Goal: Task Accomplishment & Management: Use online tool/utility

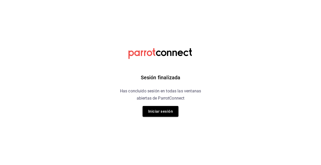
click at [162, 113] on button "Iniciar sesión" at bounding box center [161, 111] width 36 height 11
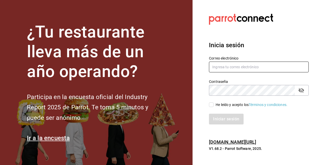
click at [223, 68] on input "text" at bounding box center [259, 67] width 100 height 11
paste input "kevincucalon@gmail.com"
type input "kevincucalon@gmail.com"
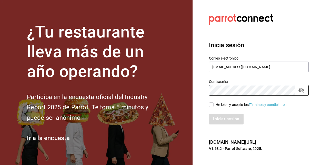
click at [210, 103] on input "He leído y acepto los Términos y condiciones." at bounding box center [211, 104] width 5 height 5
checkbox input "true"
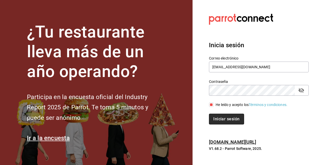
click at [227, 122] on button "Iniciar sesión" at bounding box center [226, 119] width 35 height 11
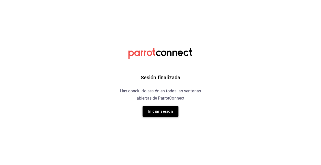
click at [163, 111] on button "Iniciar sesión" at bounding box center [161, 111] width 36 height 11
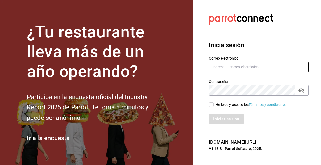
click at [230, 67] on input "text" at bounding box center [259, 67] width 100 height 11
paste input "kevincucalon@gmail.com"
type input "kevincucalon@gmail.com"
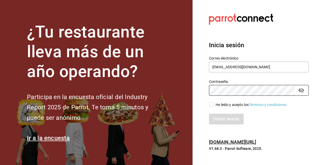
click at [212, 103] on input "He leído y acepto los Términos y condiciones." at bounding box center [211, 104] width 5 height 5
checkbox input "true"
click at [225, 118] on button "Iniciar sesión" at bounding box center [226, 119] width 35 height 11
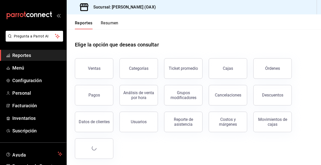
click at [204, 31] on div "Elige la opción que deseas consultar" at bounding box center [194, 40] width 238 height 23
click at [95, 67] on div "Ventas" at bounding box center [94, 68] width 13 height 5
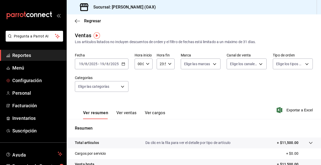
click at [27, 53] on span "Reportes" at bounding box center [37, 55] width 50 height 7
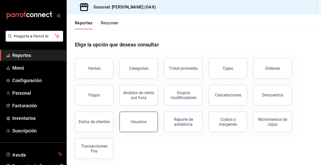
click at [140, 125] on button "Usuarios" at bounding box center [139, 122] width 38 height 21
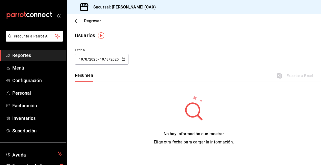
click at [24, 54] on span "Reportes" at bounding box center [37, 55] width 50 height 7
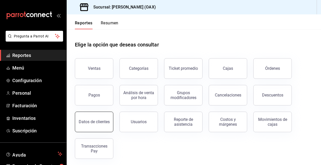
click at [96, 118] on button "Datos de clientes" at bounding box center [94, 122] width 38 height 21
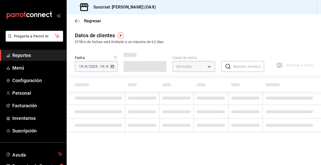
type input "PARROT,DIDI_FOOD,ONLINE"
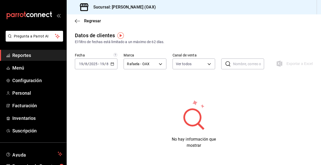
click at [44, 54] on span "Reportes" at bounding box center [37, 55] width 50 height 7
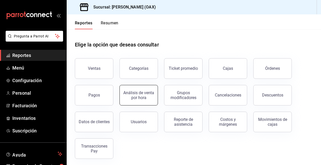
click at [145, 95] on div "Análisis de venta por hora" at bounding box center [139, 95] width 32 height 10
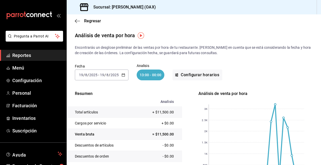
click at [30, 55] on span "Reportes" at bounding box center [37, 55] width 50 height 7
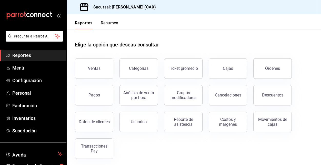
click at [108, 23] on button "Resumen" at bounding box center [110, 25] width 18 height 9
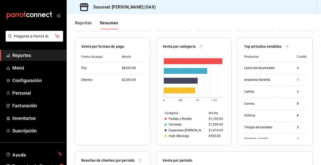
click at [32, 55] on span "Reportes" at bounding box center [37, 55] width 50 height 7
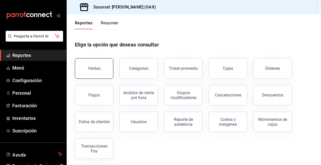
click at [99, 67] on div "Ventas" at bounding box center [94, 68] width 13 height 5
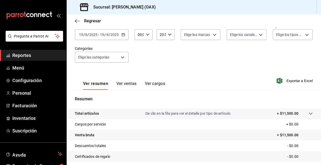
scroll to position [30, 0]
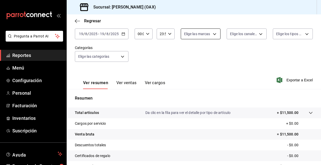
click at [208, 34] on body "Pregunta a Parrot AI Reportes Menú Configuración Personal Facturación Inventari…" at bounding box center [160, 82] width 321 height 165
click at [246, 53] on div at bounding box center [160, 82] width 321 height 165
click at [248, 30] on body "Pregunta a Parrot AI Reportes Menú Configuración Personal Facturación Inventari…" at bounding box center [160, 82] width 321 height 165
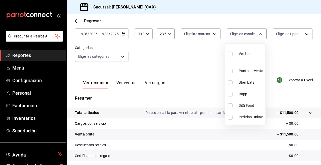
click at [247, 20] on div at bounding box center [160, 82] width 321 height 165
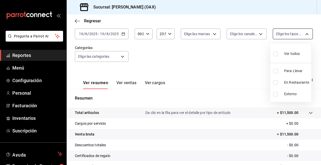
click at [289, 32] on body "Pregunta a Parrot AI Reportes Menú Configuración Personal Facturación Inventari…" at bounding box center [160, 82] width 321 height 165
click at [286, 20] on div at bounding box center [160, 82] width 321 height 165
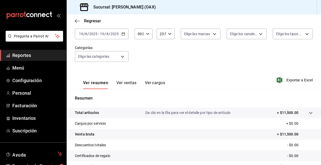
click at [40, 54] on span "Reportes" at bounding box center [37, 55] width 50 height 7
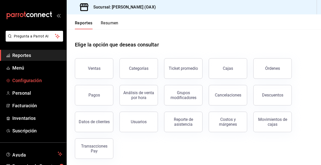
click at [27, 81] on span "Configuración" at bounding box center [37, 80] width 50 height 7
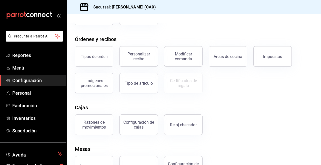
scroll to position [95, 0]
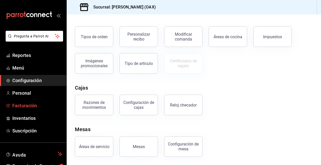
click at [25, 107] on span "Facturación" at bounding box center [37, 105] width 50 height 7
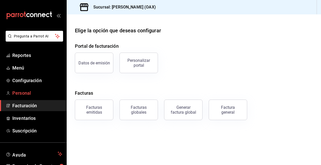
click at [25, 93] on span "Personal" at bounding box center [37, 93] width 50 height 7
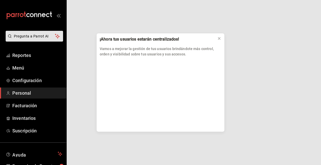
click at [21, 55] on div "¡Ahora tus usuarios estarán centralizados! Vamos a mejorar la gestión de tus us…" at bounding box center [160, 82] width 321 height 165
click at [219, 37] on icon at bounding box center [219, 38] width 4 height 4
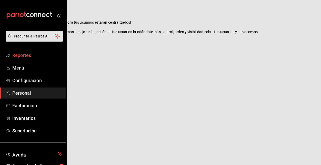
click at [25, 55] on span "Reportes" at bounding box center [37, 55] width 50 height 7
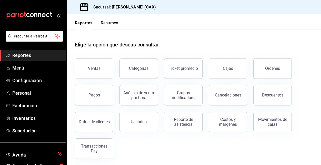
scroll to position [2, 0]
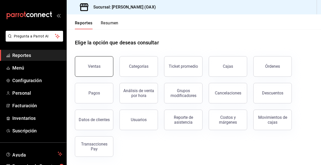
click at [105, 65] on button "Ventas" at bounding box center [94, 66] width 38 height 21
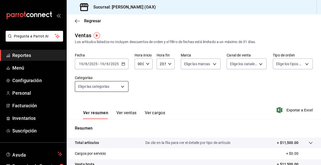
click at [118, 84] on body "Pregunta a Parrot AI Reportes Menú Configuración Personal Facturación Inventari…" at bounding box center [160, 82] width 321 height 165
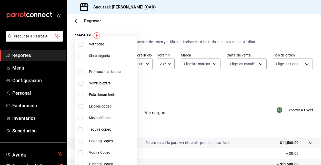
click at [143, 34] on div at bounding box center [160, 82] width 321 height 165
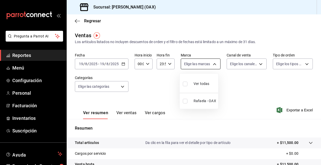
click at [209, 63] on body "Pregunta a Parrot AI Reportes Menú Configuración Personal Facturación Inventari…" at bounding box center [160, 82] width 321 height 165
click at [256, 94] on div at bounding box center [160, 82] width 321 height 165
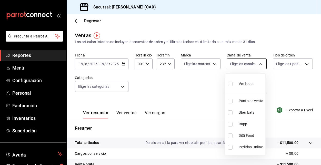
click at [259, 64] on body "Pregunta a Parrot AI Reportes Menú Configuración Personal Facturación Inventari…" at bounding box center [160, 82] width 321 height 165
click at [283, 86] on div at bounding box center [160, 82] width 321 height 165
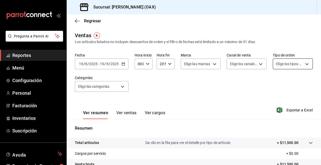
click at [296, 62] on body "Pregunta a Parrot AI Reportes Menú Configuración Personal Facturación Inventari…" at bounding box center [160, 82] width 321 height 165
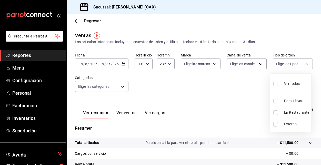
click at [143, 86] on div at bounding box center [160, 82] width 321 height 165
click at [130, 114] on button "Ver ventas" at bounding box center [126, 114] width 20 height 9
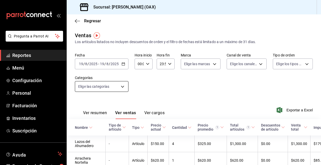
click at [102, 85] on body "Pregunta a Parrot AI Reportes Menú Configuración Personal Facturación Inventari…" at bounding box center [160, 82] width 321 height 165
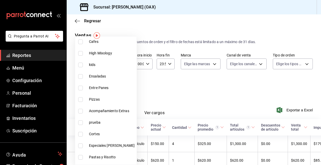
scroll to position [363, 0]
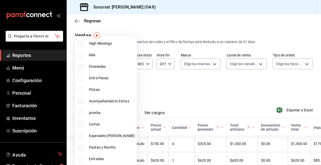
click at [154, 89] on div at bounding box center [160, 82] width 321 height 165
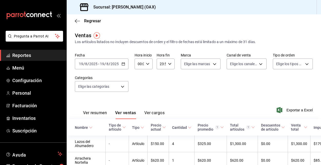
click at [22, 56] on span "Reportes" at bounding box center [37, 55] width 50 height 7
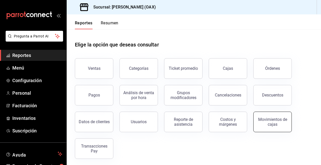
click at [274, 119] on div "Movimientos de cajas" at bounding box center [273, 122] width 32 height 10
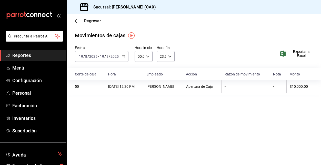
click at [81, 87] on div "50" at bounding box center [88, 86] width 27 height 4
click at [25, 56] on span "Reportes" at bounding box center [37, 55] width 50 height 7
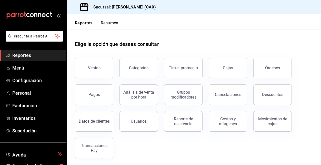
scroll to position [2, 0]
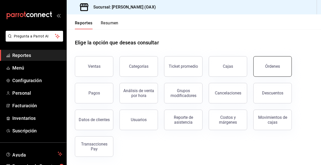
click at [267, 68] on div "Órdenes" at bounding box center [272, 66] width 15 height 5
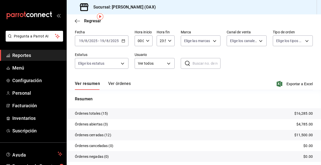
scroll to position [36, 0]
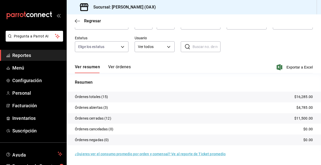
click at [299, 95] on p "$16,285.00" at bounding box center [304, 96] width 18 height 5
click at [102, 94] on p "Órdenes totales (15)" at bounding box center [91, 96] width 33 height 5
drag, startPoint x: 292, startPoint y: 96, endPoint x: 319, endPoint y: 100, distance: 27.7
click at [319, 100] on div "Regresar Órdenes Fecha [DATE] [DATE] - [DATE] [DATE] Hora inicio 00:00 Hora ini…" at bounding box center [194, 89] width 255 height 151
click at [275, 83] on p "Resumen" at bounding box center [194, 82] width 238 height 6
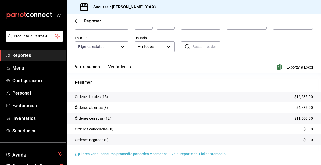
click at [26, 56] on span "Reportes" at bounding box center [37, 55] width 50 height 7
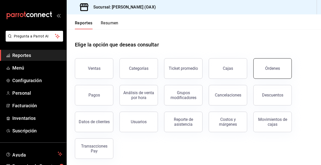
click at [278, 69] on div "Órdenes" at bounding box center [272, 68] width 15 height 5
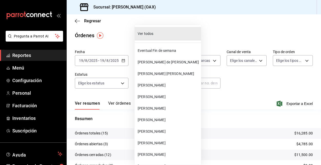
click at [161, 85] on body "Pregunta a Parrot AI Reportes Menú Configuración Personal Facturación Inventari…" at bounding box center [160, 82] width 321 height 165
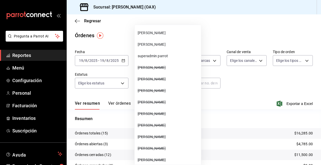
scroll to position [125, 0]
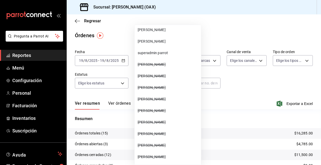
click at [253, 83] on div at bounding box center [160, 82] width 321 height 165
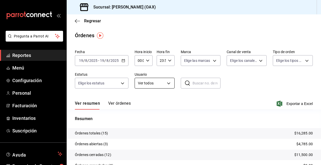
click at [167, 84] on body "Pregunta a Parrot AI Reportes Menú Configuración Personal Facturación Inventari…" at bounding box center [160, 82] width 321 height 165
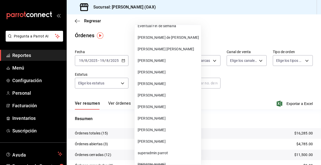
scroll to position [0, 0]
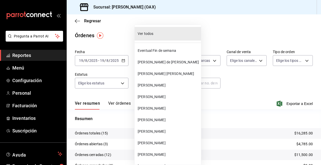
click at [253, 86] on div at bounding box center [160, 82] width 321 height 165
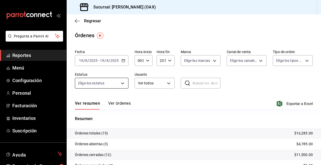
click at [118, 83] on body "Pregunta a Parrot AI Reportes Menú Configuración Personal Facturación Inventari…" at bounding box center [160, 82] width 321 height 165
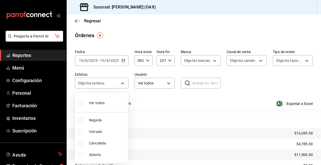
click at [79, 103] on input "checkbox" at bounding box center [80, 103] width 5 height 5
checkbox input "true"
type input "DENIED,FINISHED,CANCELED,OPEN"
checkbox input "true"
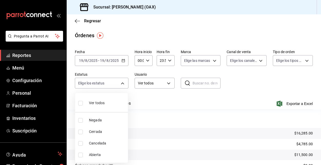
checkbox input "true"
click at [292, 81] on div at bounding box center [160, 82] width 321 height 165
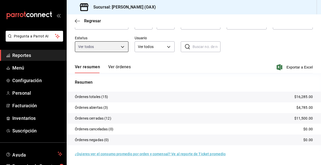
scroll to position [24, 0]
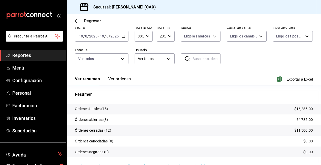
drag, startPoint x: 275, startPoint y: 61, endPoint x: 279, endPoint y: 72, distance: 11.7
click at [275, 61] on div "Fecha [DATE] [DATE] - [DATE] [DATE] Hora inicio 00:00 Hora inicio Hora fin 23:5…" at bounding box center [194, 46] width 238 height 47
click at [286, 80] on span "Exportar a Excel" at bounding box center [295, 79] width 35 height 6
click at [151, 55] on body "Pregunta a Parrot AI Reportes Menú Configuración Personal Facturación Inventari…" at bounding box center [160, 82] width 321 height 165
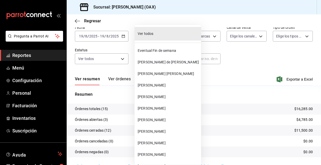
click at [153, 108] on span "[PERSON_NAME]" at bounding box center [168, 108] width 61 height 5
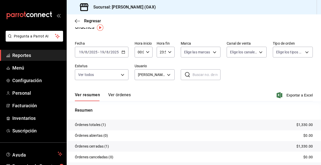
scroll to position [8, 0]
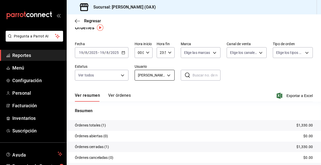
click at [167, 75] on body "Pregunta a Parrot AI Reportes Menú Configuración Personal Facturación Inventari…" at bounding box center [160, 82] width 321 height 165
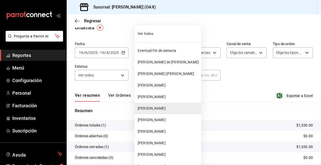
click at [153, 133] on span "[PERSON_NAME]" at bounding box center [168, 131] width 61 height 5
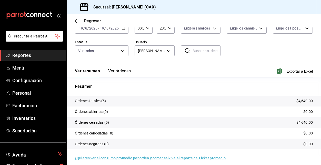
scroll to position [36, 0]
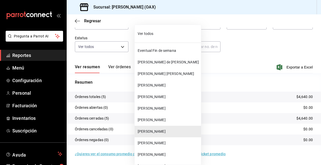
click at [164, 49] on body "Pregunta a Parrot AI Reportes Menú Configuración Personal Facturación Inventari…" at bounding box center [160, 82] width 321 height 165
click at [176, 65] on li "[PERSON_NAME] de [PERSON_NAME]" at bounding box center [168, 62] width 66 height 12
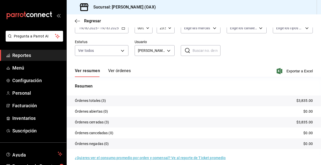
scroll to position [36, 0]
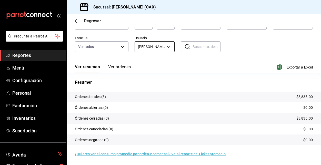
click at [168, 45] on body "Pregunta a Parrot AI Reportes Menú Configuración Personal Facturación Inventari…" at bounding box center [160, 82] width 321 height 165
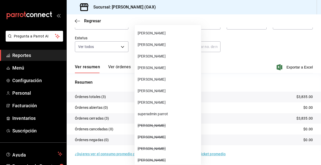
scroll to position [0, 0]
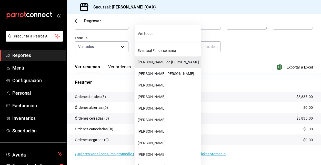
click at [152, 116] on li "[PERSON_NAME]" at bounding box center [168, 120] width 66 height 12
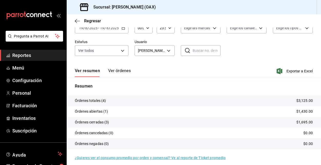
scroll to position [36, 0]
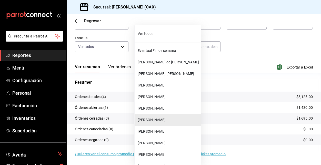
click at [170, 47] on body "Pregunta a Parrot AI Reportes Menú Configuración Personal Facturación Inventari…" at bounding box center [160, 82] width 321 height 165
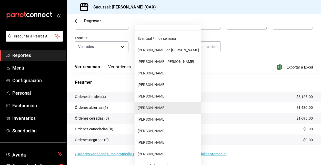
scroll to position [14, 0]
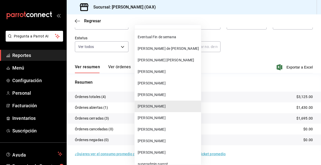
click at [168, 60] on span "[PERSON_NAME] [PERSON_NAME]" at bounding box center [168, 59] width 61 height 5
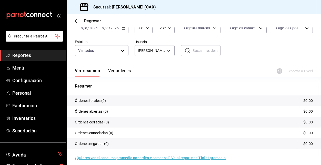
scroll to position [36, 0]
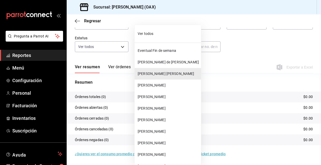
click at [165, 48] on body "Pregunta a Parrot AI Reportes Menú Configuración Personal Facturación Inventari…" at bounding box center [160, 82] width 321 height 165
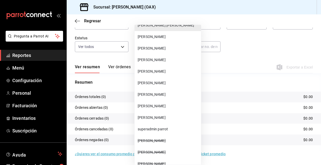
scroll to position [64, 0]
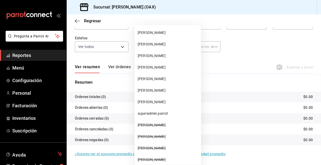
click at [160, 90] on span "[PERSON_NAME]" at bounding box center [168, 90] width 61 height 5
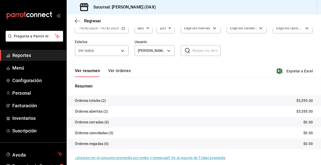
scroll to position [36, 0]
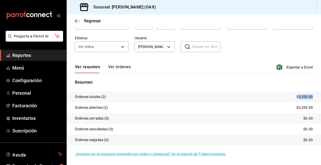
drag, startPoint x: 296, startPoint y: 96, endPoint x: 284, endPoint y: 82, distance: 18.4
click at [308, 95] on p "$3,355.00" at bounding box center [305, 96] width 16 height 5
click at [262, 74] on div "Resumen Órdenes totales (2) $3,355.00 Órdenes abiertas (2) $3,355.00 Órdenes ce…" at bounding box center [194, 112] width 255 height 78
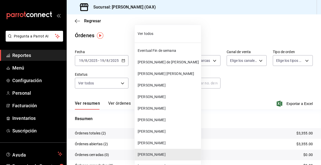
click at [169, 81] on body "Pregunta a Parrot AI Reportes Menú Configuración Personal Facturación Inventari…" at bounding box center [160, 82] width 321 height 165
click at [149, 143] on span "[PERSON_NAME]" at bounding box center [168, 142] width 61 height 5
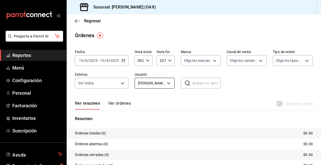
click at [163, 83] on body "Pregunta a Parrot AI Reportes Menú Configuración Personal Facturación Inventari…" at bounding box center [160, 82] width 321 height 165
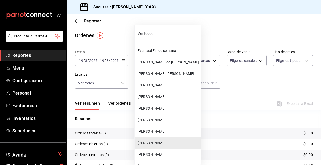
click at [155, 83] on span "[PERSON_NAME]" at bounding box center [168, 85] width 61 height 5
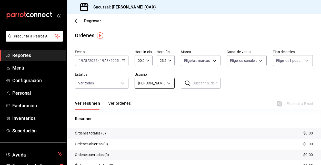
click at [167, 83] on body "Pregunta a Parrot AI Reportes Menú Configuración Personal Facturación Inventari…" at bounding box center [160, 82] width 321 height 165
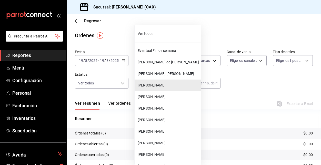
click at [254, 82] on div at bounding box center [160, 82] width 321 height 165
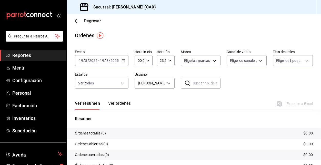
click at [120, 58] on div "[DATE] [DATE] - [DATE] [DATE]" at bounding box center [102, 60] width 54 height 11
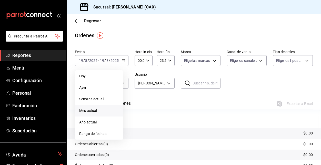
click at [89, 110] on span "Mes actual" at bounding box center [99, 110] width 40 height 5
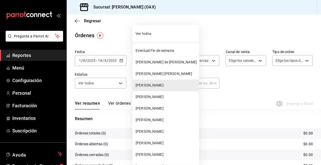
click at [167, 84] on body "Pregunta a Parrot AI Reportes Menú Configuración Personal Facturación Inventari…" at bounding box center [160, 82] width 321 height 165
click at [150, 107] on span "[PERSON_NAME]" at bounding box center [166, 108] width 61 height 5
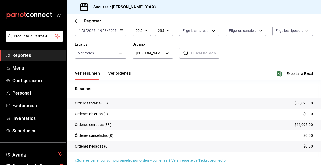
scroll to position [36, 0]
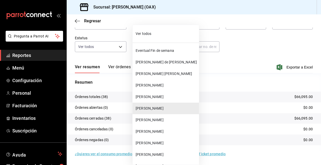
click at [158, 45] on body "Pregunta a Parrot AI Reportes Menú Configuración Personal Facturación Inventari…" at bounding box center [160, 82] width 321 height 165
click at [168, 122] on span "[PERSON_NAME]" at bounding box center [166, 119] width 61 height 5
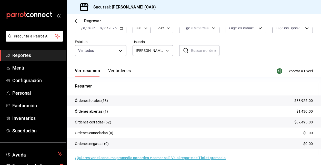
scroll to position [36, 0]
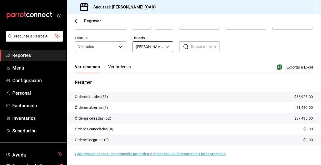
click at [164, 45] on body "Pregunta a Parrot AI Reportes Menú Configuración Personal Facturación Inventari…" at bounding box center [160, 82] width 321 height 165
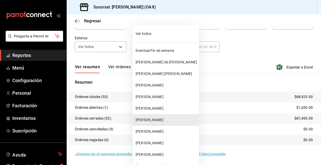
click at [152, 130] on span "[PERSON_NAME]" at bounding box center [166, 131] width 61 height 5
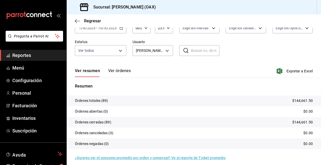
scroll to position [36, 0]
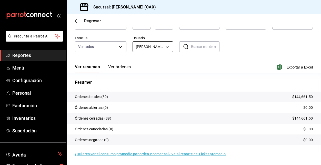
click at [167, 49] on body "Pregunta a Parrot AI Reportes Menú Configuración Personal Facturación Inventari…" at bounding box center [160, 82] width 321 height 165
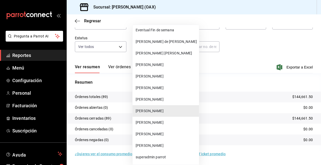
scroll to position [21, 0]
click at [161, 132] on span "[PERSON_NAME]" at bounding box center [166, 133] width 61 height 5
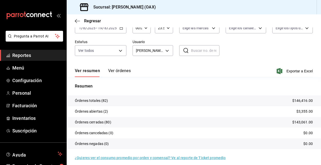
scroll to position [36, 0]
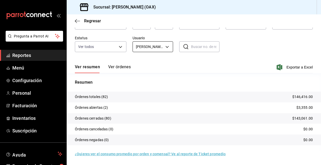
click at [166, 47] on body "Pregunta a Parrot AI Reportes Menú Configuración Personal Facturación Inventari…" at bounding box center [160, 82] width 321 height 165
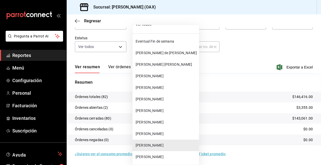
scroll to position [15, 0]
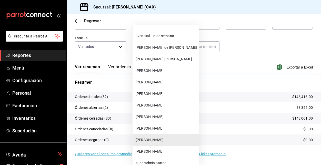
click at [165, 46] on span "[PERSON_NAME] de [PERSON_NAME]" at bounding box center [166, 47] width 61 height 5
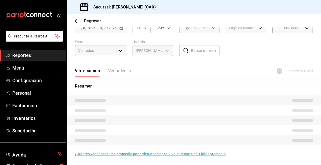
scroll to position [36, 0]
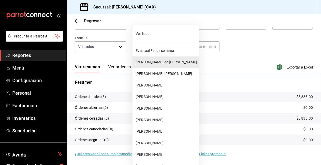
click at [167, 47] on body "Pregunta a Parrot AI Reportes Menú Configuración Personal Facturación Inventari…" at bounding box center [160, 82] width 321 height 165
click at [155, 72] on span "[PERSON_NAME] [PERSON_NAME]" at bounding box center [166, 73] width 61 height 5
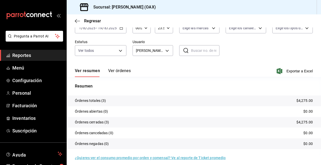
scroll to position [36, 0]
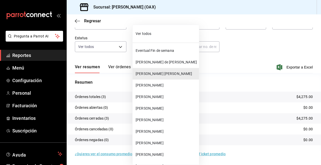
click at [167, 47] on body "Pregunta a Parrot AI Reportes Menú Configuración Personal Facturación Inventari…" at bounding box center [160, 82] width 321 height 165
click at [259, 47] on div at bounding box center [160, 82] width 321 height 165
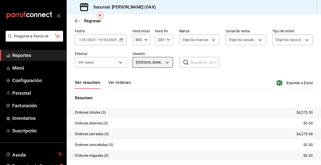
scroll to position [10, 0]
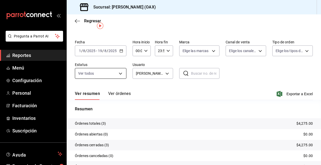
click at [120, 70] on body "Pregunta a Parrot AI Reportes Menú Configuración Personal Facturación Inventari…" at bounding box center [160, 82] width 321 height 165
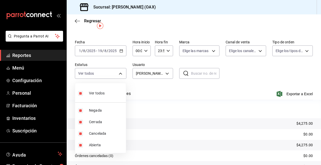
click at [122, 49] on div at bounding box center [160, 82] width 321 height 165
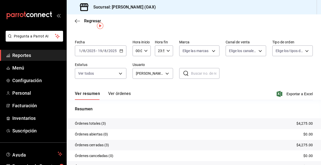
click at [120, 52] on icon "button" at bounding box center [122, 51] width 4 height 4
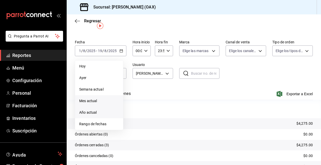
click at [100, 112] on span "Año actual" at bounding box center [99, 112] width 40 height 5
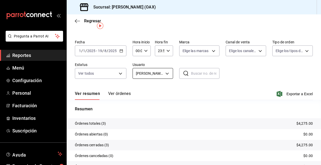
click at [163, 74] on body "Pregunta a Parrot AI Reportes Menú Configuración Personal Facturación Inventari…" at bounding box center [160, 82] width 321 height 165
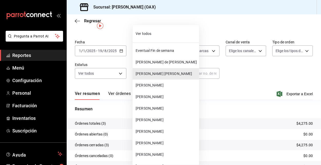
click at [151, 108] on span "[PERSON_NAME]" at bounding box center [166, 108] width 61 height 5
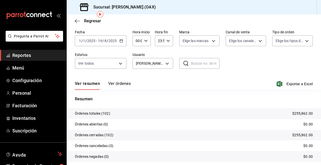
scroll to position [21, 0]
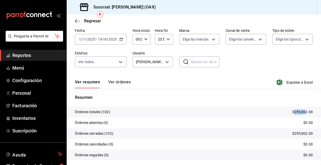
drag, startPoint x: 291, startPoint y: 112, endPoint x: 303, endPoint y: 112, distance: 11.6
click at [303, 112] on p "$255,862.00" at bounding box center [302, 111] width 21 height 5
click at [168, 61] on body "Pregunta a Parrot AI Reportes Menú Configuración Personal Facturación Inventari…" at bounding box center [160, 82] width 321 height 165
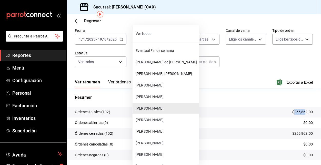
click at [151, 131] on span "[PERSON_NAME]" at bounding box center [166, 131] width 61 height 5
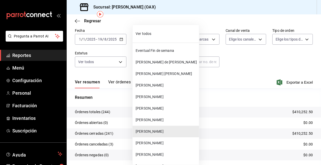
click at [157, 62] on body "Pregunta a Parrot AI Reportes Menú Configuración Personal Facturación Inventari…" at bounding box center [160, 82] width 321 height 165
click at [154, 155] on span "[PERSON_NAME]" at bounding box center [166, 154] width 61 height 5
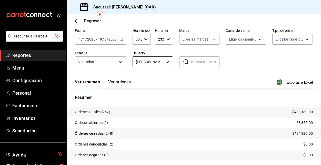
click at [167, 59] on body "Pregunta a Parrot AI Reportes Menú Configuración Personal Facturación Inventari…" at bounding box center [160, 82] width 321 height 165
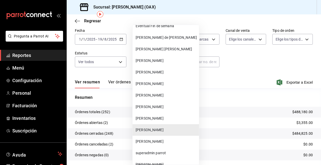
scroll to position [17, 0]
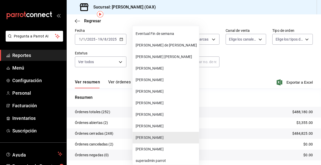
click at [163, 101] on span "[PERSON_NAME]" at bounding box center [166, 102] width 61 height 5
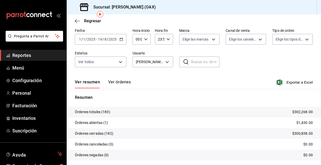
click at [186, 77] on div "Ver resumen Ver órdenes Exportar a Excel" at bounding box center [194, 80] width 238 height 15
click at [182, 91] on div "Resumen Órdenes totales (183) $302,268.00 Órdenes abiertas (1) $1,430.00 Órdene…" at bounding box center [194, 127] width 255 height 78
click at [117, 26] on div "Regresar" at bounding box center [194, 20] width 255 height 13
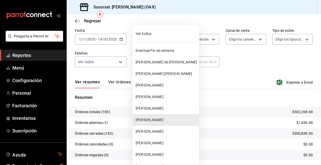
click at [162, 62] on body "Pregunta a Parrot AI Reportes Menú Configuración Personal Facturación Inventari…" at bounding box center [160, 82] width 321 height 165
click at [154, 108] on span "[PERSON_NAME]" at bounding box center [166, 108] width 61 height 5
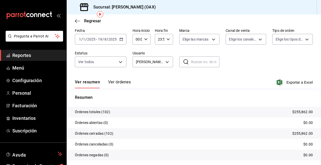
click at [170, 87] on div "Ver resumen Ver órdenes Exportar a Excel" at bounding box center [194, 80] width 238 height 15
click at [161, 62] on body "Pregunta a Parrot AI Reportes Menú Configuración Personal Facturación Inventari…" at bounding box center [160, 82] width 321 height 165
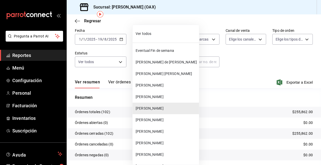
click at [160, 82] on li "[PERSON_NAME]" at bounding box center [166, 86] width 66 height 12
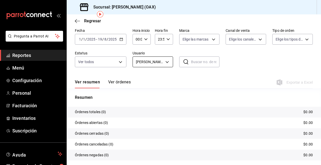
click at [162, 62] on body "Pregunta a Parrot AI Reportes Menú Configuración Personal Facturación Inventari…" at bounding box center [160, 82] width 321 height 165
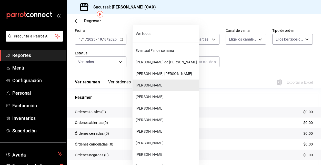
click at [149, 146] on li "[PERSON_NAME]" at bounding box center [166, 143] width 66 height 12
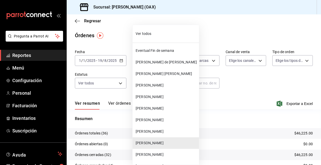
click at [163, 83] on body "Pregunta a Parrot AI Reportes Menú Configuración Personal Facturación Inventari…" at bounding box center [160, 82] width 321 height 165
click at [150, 97] on span "[PERSON_NAME]" at bounding box center [166, 96] width 61 height 5
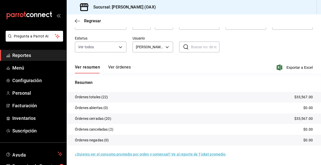
scroll to position [36, 0]
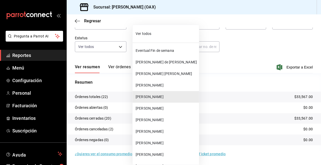
click at [163, 47] on body "Pregunta a Parrot AI Reportes Menú Configuración Personal Facturación Inventari…" at bounding box center [160, 82] width 321 height 165
click at [158, 49] on span "Eventual Fin de semana" at bounding box center [166, 50] width 61 height 5
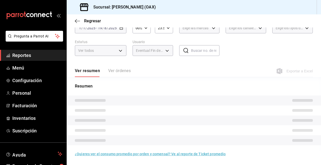
scroll to position [36, 0]
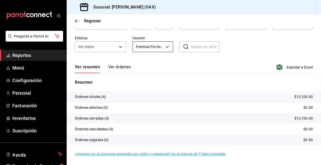
click at [165, 49] on body "Pregunta a Parrot AI Reportes Menú Configuración Personal Facturación Inventari…" at bounding box center [160, 82] width 321 height 165
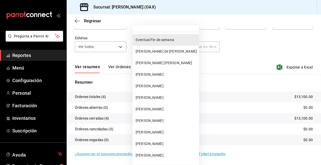
scroll to position [0, 0]
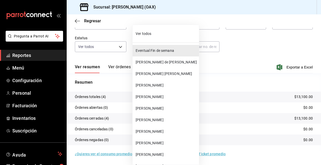
click at [147, 50] on span "Eventual Fin de semana" at bounding box center [166, 50] width 61 height 5
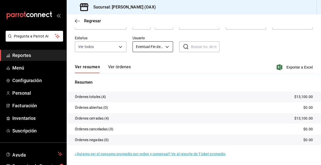
click at [168, 48] on body "Pregunta a Parrot AI Reportes Menú Configuración Personal Facturación Inventari…" at bounding box center [160, 82] width 321 height 165
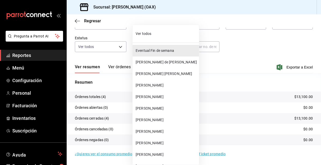
click at [160, 63] on span "[PERSON_NAME] de [PERSON_NAME]" at bounding box center [166, 62] width 61 height 5
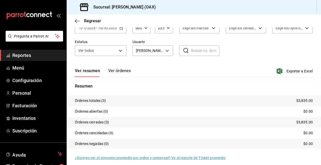
scroll to position [36, 0]
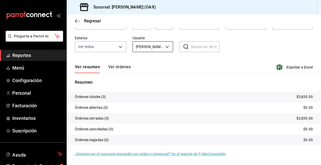
click at [167, 51] on body "Pregunta a Parrot AI Reportes Menú Configuración Personal Facturación Inventari…" at bounding box center [160, 82] width 321 height 165
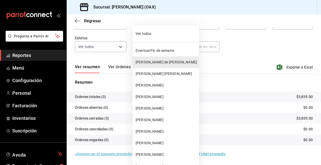
click at [165, 72] on span "[PERSON_NAME] [PERSON_NAME]" at bounding box center [166, 73] width 61 height 5
type input "d2c04001-7103-402b-a800-90765a9f7c08"
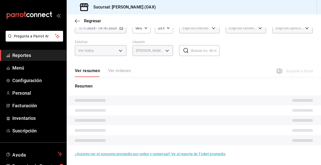
scroll to position [36, 0]
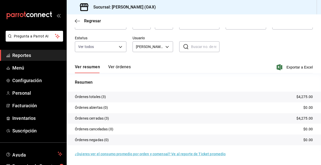
click at [33, 54] on span "Reportes" at bounding box center [37, 55] width 50 height 7
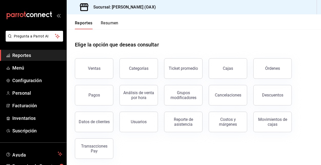
click at [219, 1] on div "Sucursal: [PERSON_NAME] (OAX)" at bounding box center [194, 7] width 255 height 14
click at [195, 16] on header "Reportes Resumen" at bounding box center [194, 21] width 255 height 15
click at [37, 56] on span "Reportes" at bounding box center [37, 55] width 50 height 7
click at [23, 58] on span "Reportes" at bounding box center [37, 55] width 50 height 7
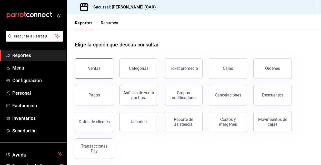
click at [86, 65] on button "Ventas" at bounding box center [94, 68] width 38 height 21
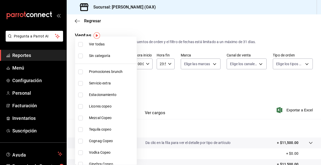
click at [120, 88] on body "Pregunta a Parrot AI Reportes Menú Configuración Personal Facturación Inventari…" at bounding box center [160, 82] width 321 height 165
click at [83, 71] on label at bounding box center [81, 72] width 7 height 5
click at [83, 71] on input "checkbox" at bounding box center [80, 72] width 5 height 5
checkbox input "false"
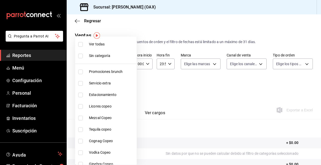
click at [80, 106] on input "checkbox" at bounding box center [80, 106] width 5 height 5
checkbox input "true"
type input "53139860-d7d2-4d39-aa52-4d46cf22222e"
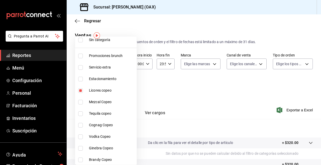
scroll to position [17, 0]
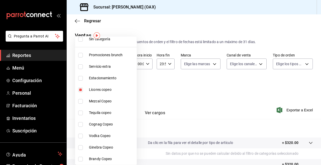
click at [80, 54] on input "checkbox" at bounding box center [80, 55] width 5 height 5
checkbox input "true"
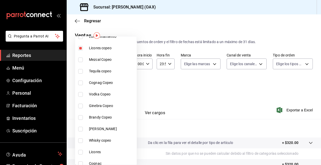
scroll to position [61, 0]
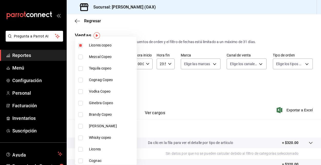
click at [101, 57] on span "Mezcal Copeo" at bounding box center [112, 56] width 46 height 5
type input "53139860-d7d2-4d39-aa52-4d46cf22222e,463459c9-37eb-4576-8402-f641077c2631,93cce…"
checkbox input "true"
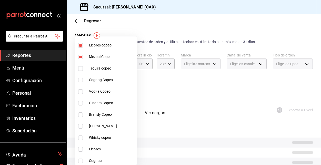
click at [80, 67] on input "checkbox" at bounding box center [80, 68] width 5 height 5
checkbox input "true"
type input "53139860-d7d2-4d39-aa52-4d46cf22222e,463459c9-37eb-4576-8402-f641077c2631,93cce…"
click at [80, 79] on input "checkbox" at bounding box center [80, 80] width 5 height 5
checkbox input "true"
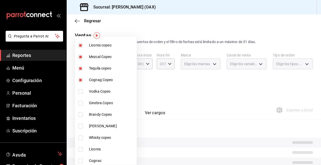
click at [80, 88] on li "Vodka Copeo" at bounding box center [106, 92] width 62 height 12
type input "53139860-d7d2-4d39-aa52-4d46cf22222e,463459c9-37eb-4576-8402-f641077c2631,93cce…"
checkbox input "true"
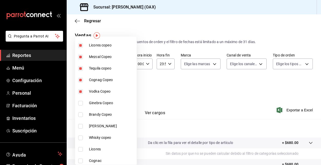
click at [82, 102] on input "checkbox" at bounding box center [80, 103] width 5 height 5
checkbox input "true"
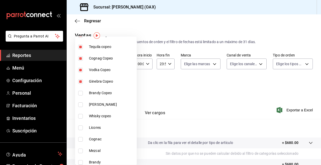
scroll to position [90, 0]
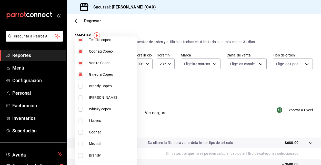
click at [103, 86] on span "Brandy Copeo" at bounding box center [112, 85] width 46 height 5
type input "53139860-d7d2-4d39-aa52-4d46cf22222e,463459c9-37eb-4576-8402-f641077c2631,93cce…"
checkbox input "true"
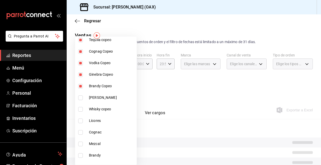
click at [98, 99] on span "[PERSON_NAME]" at bounding box center [112, 97] width 46 height 5
type input "53139860-d7d2-4d39-aa52-4d46cf22222e,463459c9-37eb-4576-8402-f641077c2631,93cce…"
checkbox input "true"
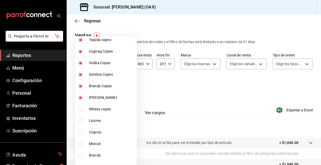
click at [96, 110] on span "Whisky copeo" at bounding box center [112, 108] width 46 height 5
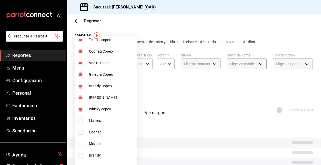
type input "53139860-d7d2-4d39-aa52-4d46cf22222e,463459c9-37eb-4576-8402-f641077c2631,93cce…"
checkbox input "true"
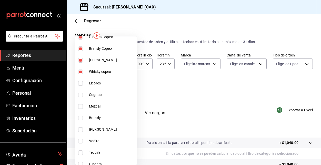
scroll to position [143, 0]
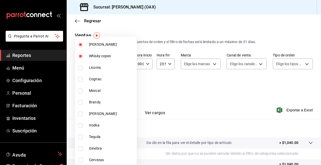
click at [95, 67] on span "Licores" at bounding box center [112, 67] width 46 height 5
type input "53139860-d7d2-4d39-aa52-4d46cf22222e,463459c9-37eb-4576-8402-f641077c2631,93cce…"
checkbox input "true"
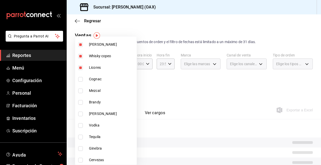
click at [90, 77] on span "Cognac" at bounding box center [112, 78] width 46 height 5
type input "53139860-d7d2-4d39-aa52-4d46cf22222e,463459c9-37eb-4576-8402-f641077c2631,93cce…"
checkbox input "true"
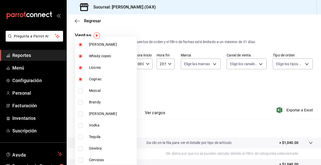
click at [91, 91] on span "Mezcal" at bounding box center [112, 90] width 46 height 5
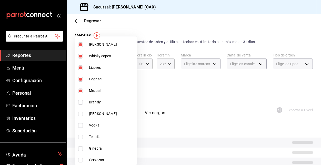
type input "53139860-d7d2-4d39-aa52-4d46cf22222e,463459c9-37eb-4576-8402-f641077c2631,93cce…"
checkbox input "true"
click at [92, 101] on span "Brandy" at bounding box center [112, 102] width 46 height 5
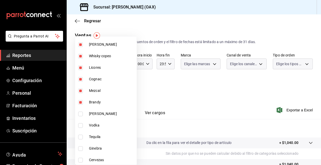
type input "53139860-d7d2-4d39-aa52-4d46cf22222e,463459c9-37eb-4576-8402-f641077c2631,93cce…"
checkbox input "true"
click at [90, 114] on span "[PERSON_NAME]" at bounding box center [112, 113] width 46 height 5
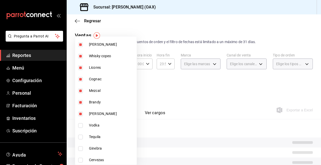
type input "53139860-d7d2-4d39-aa52-4d46cf22222e,463459c9-37eb-4576-8402-f641077c2631,93cce…"
checkbox input "true"
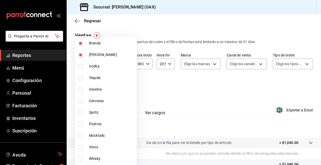
scroll to position [204, 0]
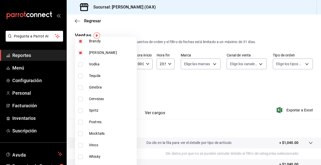
click at [92, 63] on span "Vodka" at bounding box center [112, 64] width 46 height 5
type input "53139860-d7d2-4d39-aa52-4d46cf22222e,463459c9-37eb-4576-8402-f641077c2631,93cce…"
checkbox input "true"
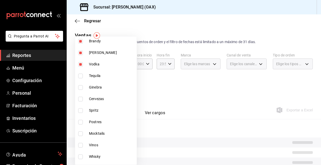
click at [95, 74] on span "Tequila" at bounding box center [112, 75] width 46 height 5
type input "53139860-d7d2-4d39-aa52-4d46cf22222e,463459c9-37eb-4576-8402-f641077c2631,93cce…"
checkbox input "true"
click at [91, 86] on span "Ginebra" at bounding box center [112, 87] width 46 height 5
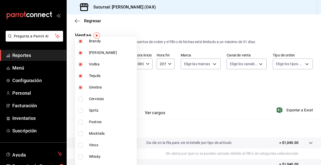
type input "53139860-d7d2-4d39-aa52-4d46cf22222e,463459c9-37eb-4576-8402-f641077c2631,93cce…"
checkbox input "true"
click at [96, 101] on span "Cervezas" at bounding box center [112, 98] width 46 height 5
click at [94, 112] on span "Spritz" at bounding box center [112, 110] width 46 height 5
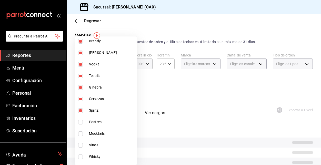
type input "53139860-d7d2-4d39-aa52-4d46cf22222e,463459c9-37eb-4576-8402-f641077c2631,93cce…"
checkbox input "true"
click at [93, 122] on span "Postres" at bounding box center [112, 121] width 46 height 5
type input "53139860-d7d2-4d39-aa52-4d46cf22222e,463459c9-37eb-4576-8402-f641077c2631,93cce…"
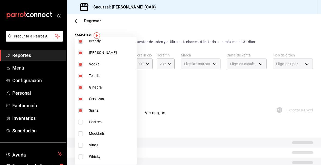
checkbox input "true"
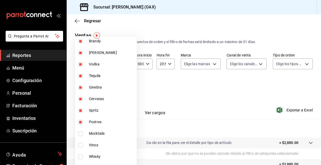
click at [92, 122] on span "Postres" at bounding box center [112, 121] width 46 height 5
type input "53139860-d7d2-4d39-aa52-4d46cf22222e,463459c9-37eb-4576-8402-f641077c2631,93cce…"
checkbox input "false"
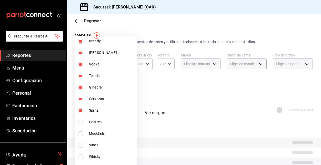
click at [80, 133] on input "checkbox" at bounding box center [80, 133] width 5 height 5
checkbox input "true"
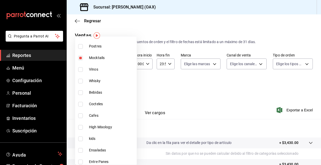
scroll to position [281, 0]
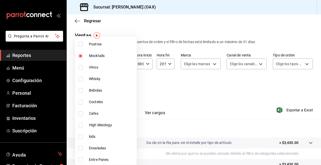
click at [92, 68] on span "Vinos" at bounding box center [112, 67] width 46 height 5
type input "53139860-d7d2-4d39-aa52-4d46cf22222e,463459c9-37eb-4576-8402-f641077c2631,93cce…"
checkbox input "true"
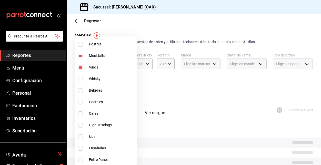
click at [81, 80] on input "checkbox" at bounding box center [80, 79] width 5 height 5
checkbox input "true"
type input "53139860-d7d2-4d39-aa52-4d46cf22222e,463459c9-37eb-4576-8402-f641077c2631,93cce…"
click at [81, 89] on input "checkbox" at bounding box center [80, 90] width 5 height 5
checkbox input "true"
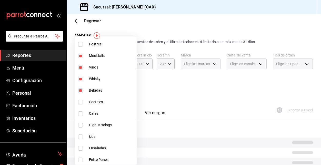
type input "53139860-d7d2-4d39-aa52-4d46cf22222e,463459c9-37eb-4576-8402-f641077c2631,93cce…"
click at [81, 102] on input "checkbox" at bounding box center [80, 102] width 5 height 5
checkbox input "true"
type input "53139860-d7d2-4d39-aa52-4d46cf22222e,463459c9-37eb-4576-8402-f641077c2631,93cce…"
click at [80, 114] on input "checkbox" at bounding box center [80, 113] width 5 height 5
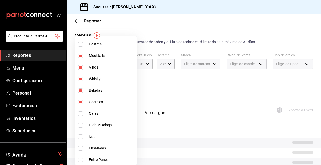
checkbox input "true"
type input "53139860-d7d2-4d39-aa52-4d46cf22222e,463459c9-37eb-4576-8402-f641077c2631,93cce…"
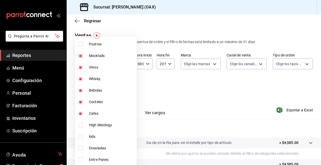
click at [80, 126] on input "checkbox" at bounding box center [80, 125] width 5 height 5
checkbox input "true"
type input "53139860-d7d2-4d39-aa52-4d46cf22222e,463459c9-37eb-4576-8402-f641077c2631,93cce…"
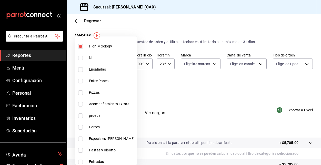
scroll to position [363, 0]
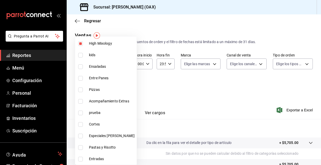
click at [217, 87] on div at bounding box center [160, 82] width 321 height 165
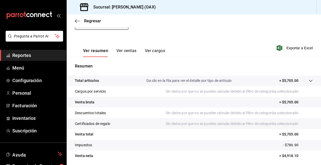
scroll to position [63, 0]
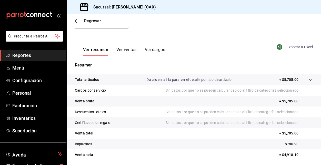
click at [292, 47] on span "Exportar a Excel" at bounding box center [295, 47] width 35 height 6
